Goal: Information Seeking & Learning: Find specific fact

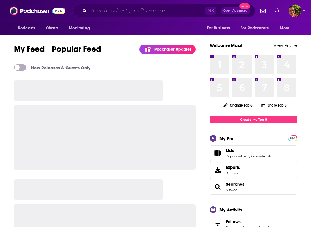
click at [154, 9] on input "Search podcasts, credits, & more..." at bounding box center [147, 10] width 116 height 9
paste input "Filmmaking Conversations with [PERSON_NAME]"
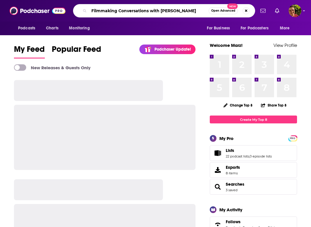
type input "Filmmaking Conversations with [PERSON_NAME]"
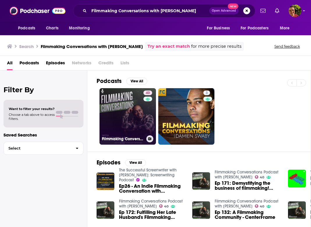
click at [127, 111] on link "40 Filmmaking Conversations Podcast with [PERSON_NAME]" at bounding box center [128, 116] width 56 height 56
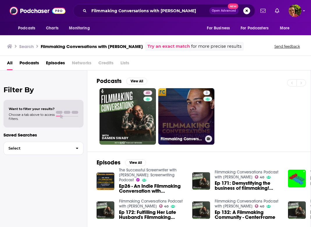
click at [181, 106] on link "3 Filmmaking Conversations with [PERSON_NAME]" at bounding box center [186, 116] width 56 height 56
